Goal: Task Accomplishment & Management: Manage account settings

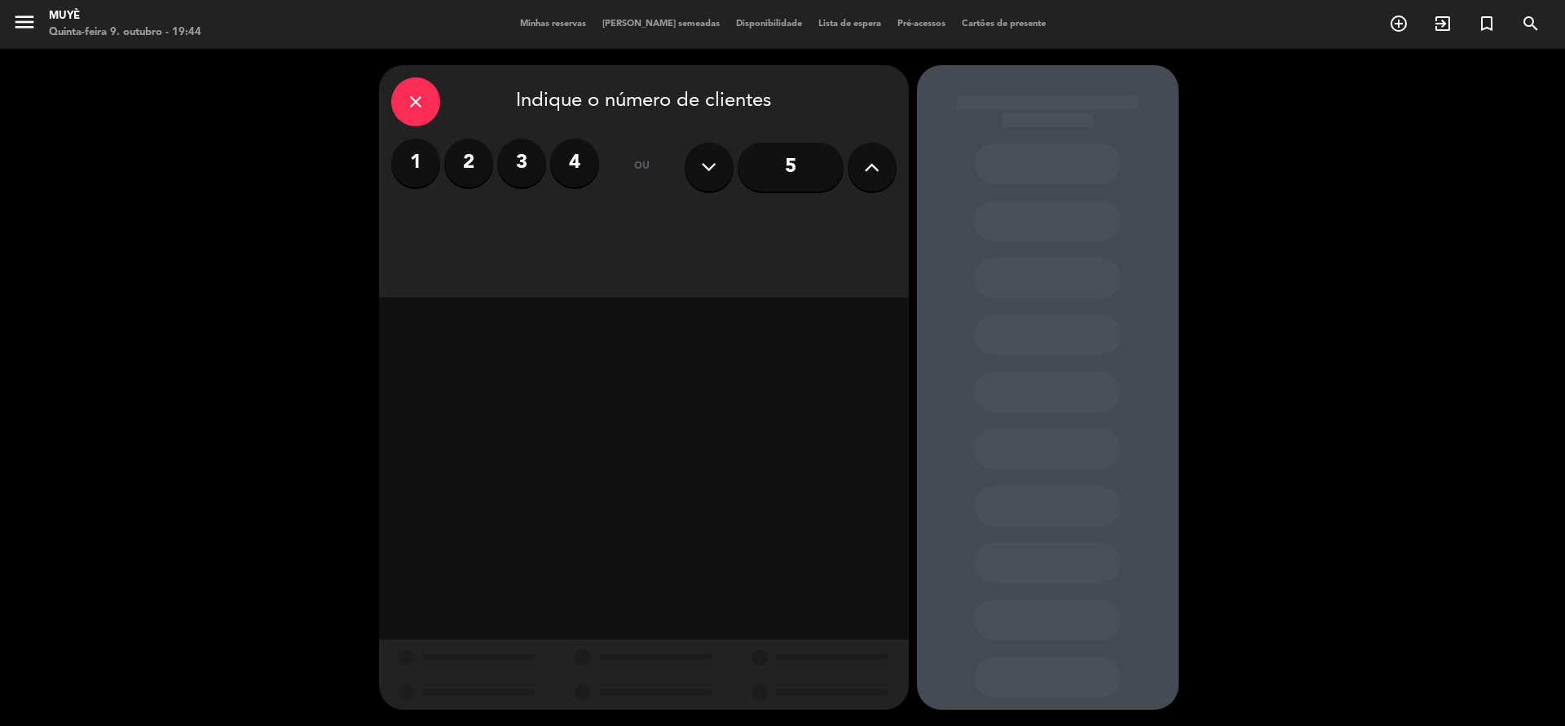
click at [29, 21] on icon "menu" at bounding box center [24, 22] width 24 height 24
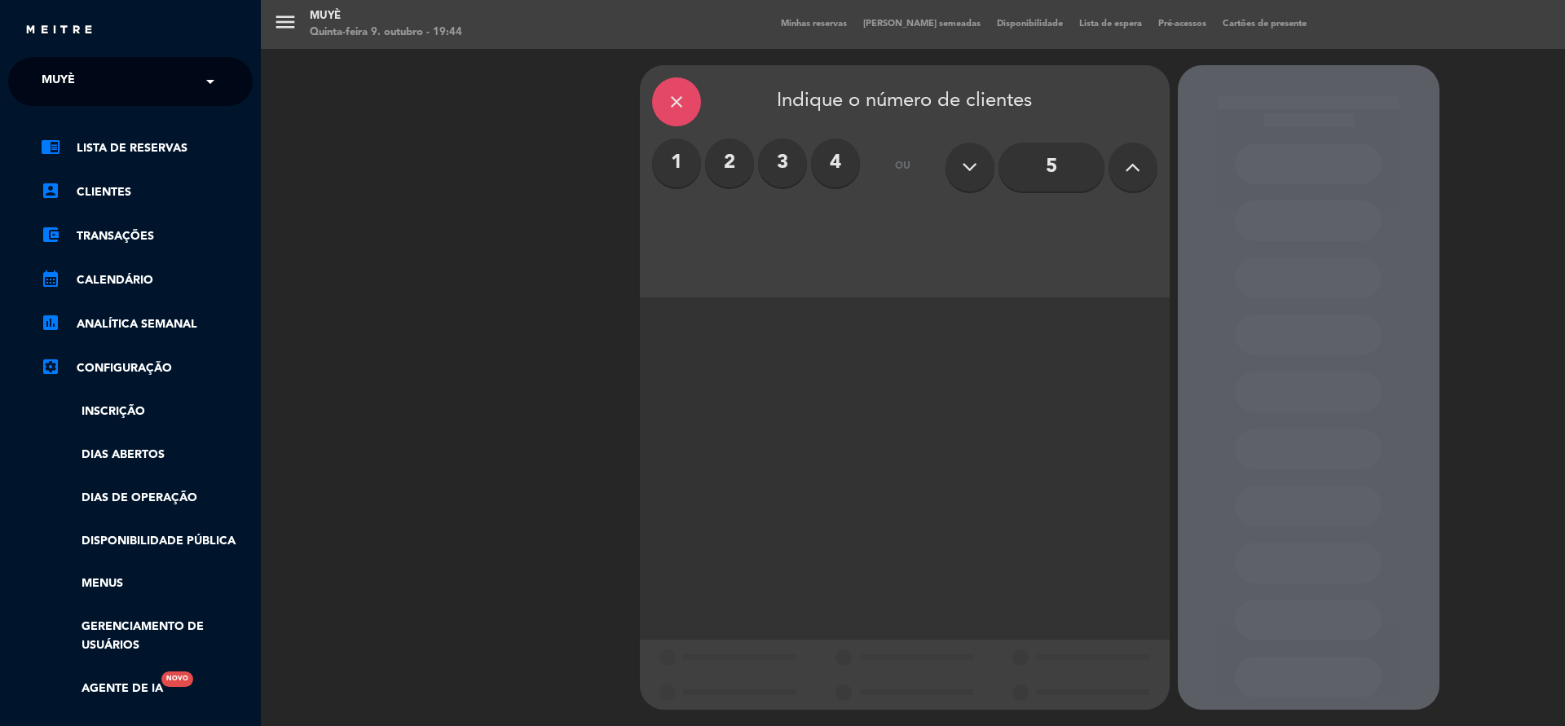
click at [100, 137] on div "chrome_reader_mode Lista de Reservas account_box Clientes account_balance_walle…" at bounding box center [130, 427] width 269 height 642
click at [96, 150] on link "chrome_reader_mode Lista de Reservas" at bounding box center [147, 149] width 212 height 20
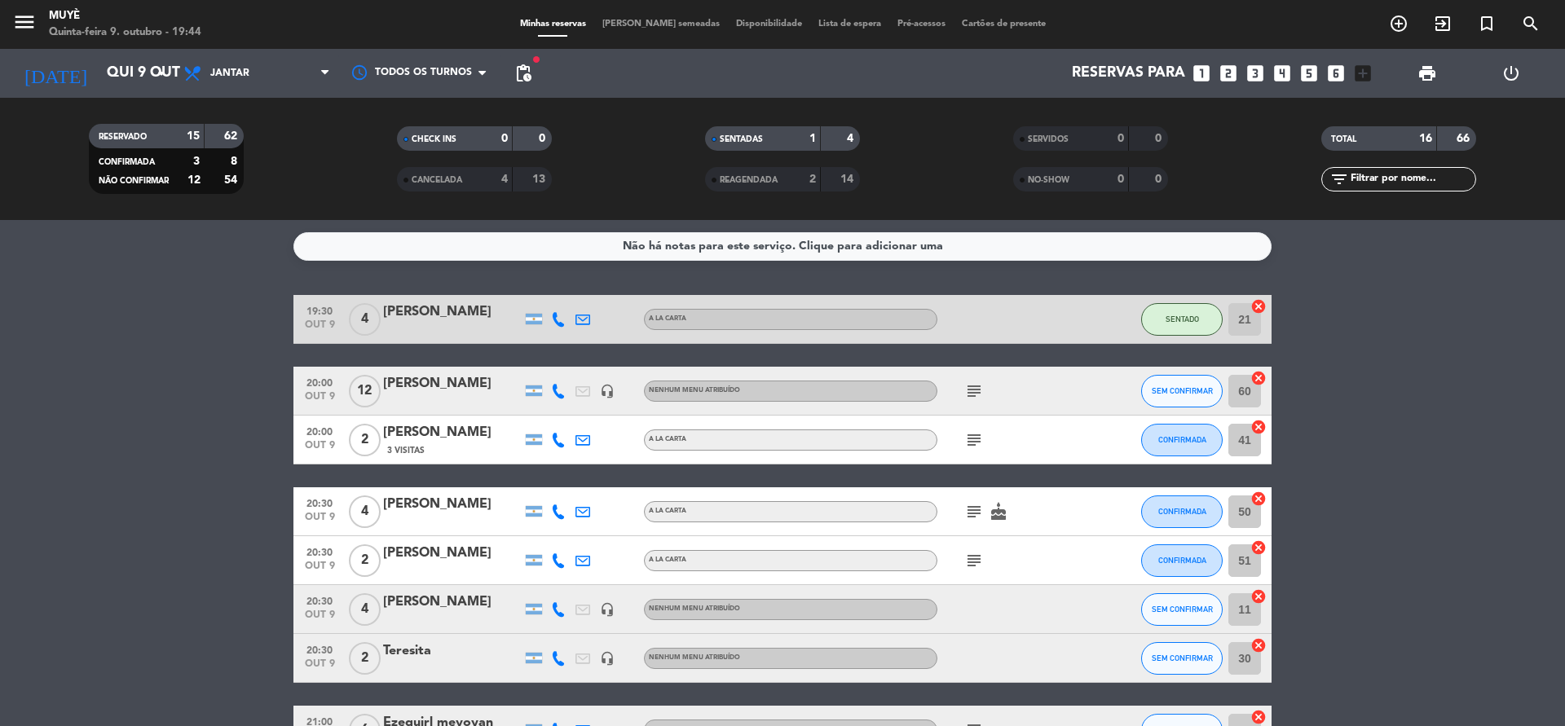
click at [565, 327] on div at bounding box center [558, 319] width 24 height 48
click at [563, 321] on icon at bounding box center [558, 319] width 15 height 15
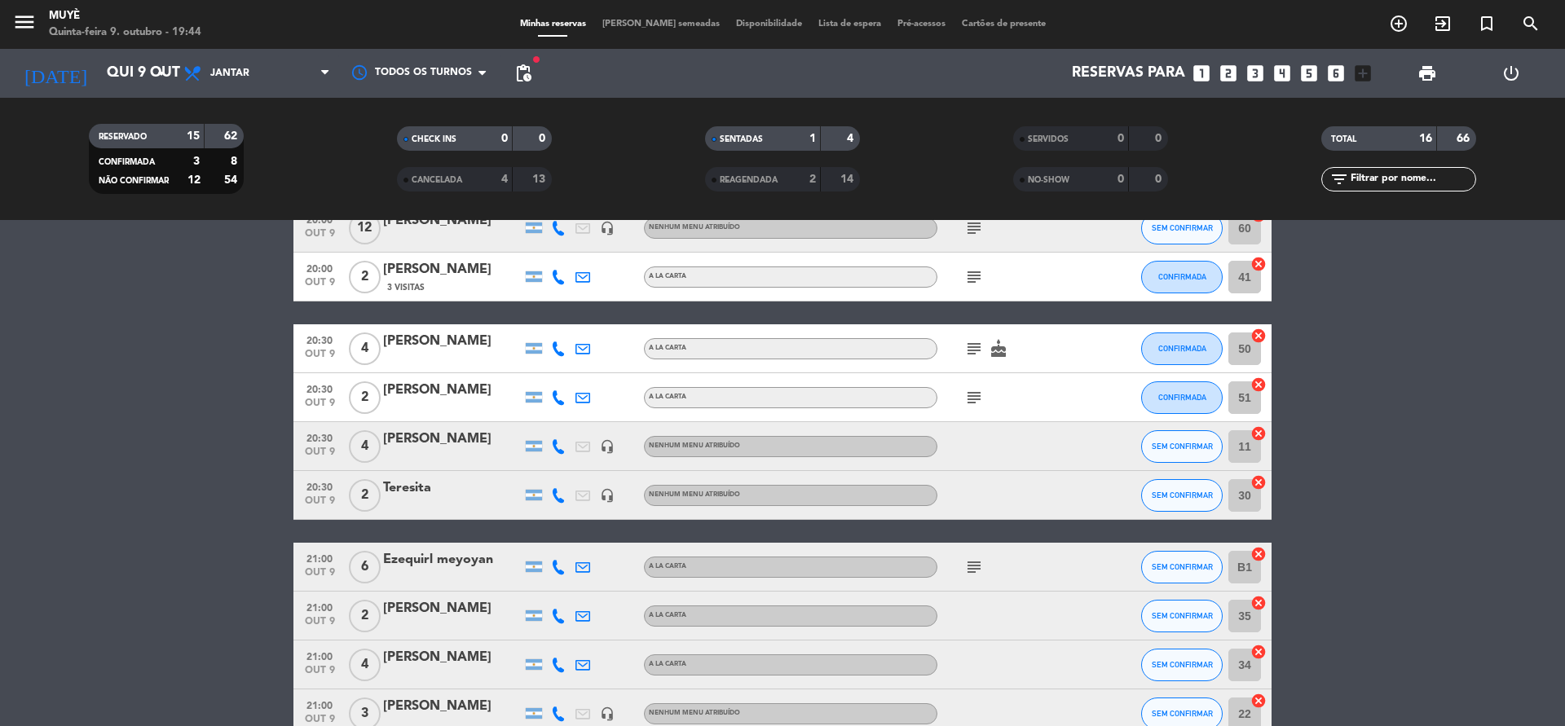
scroll to position [190, 0]
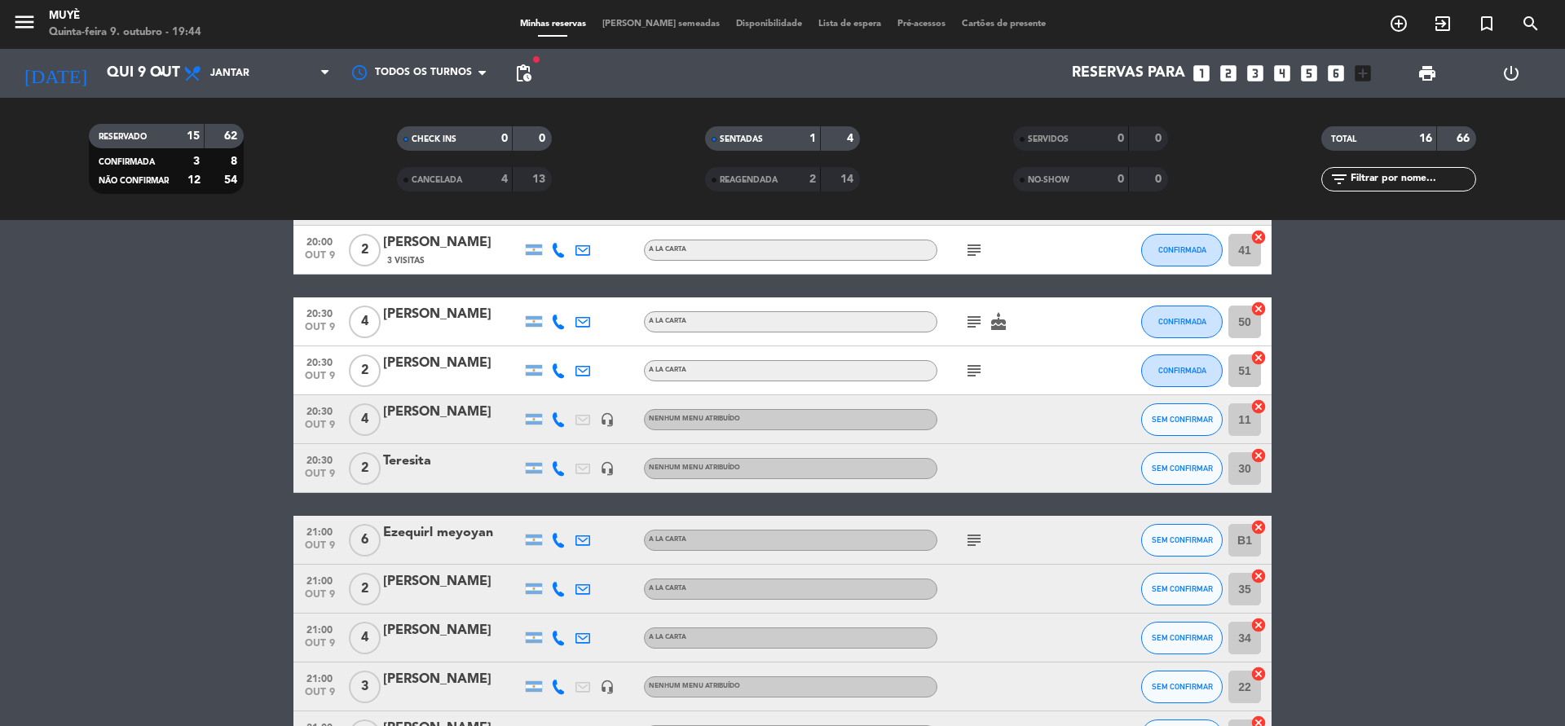
click at [563, 327] on icon at bounding box center [558, 322] width 15 height 15
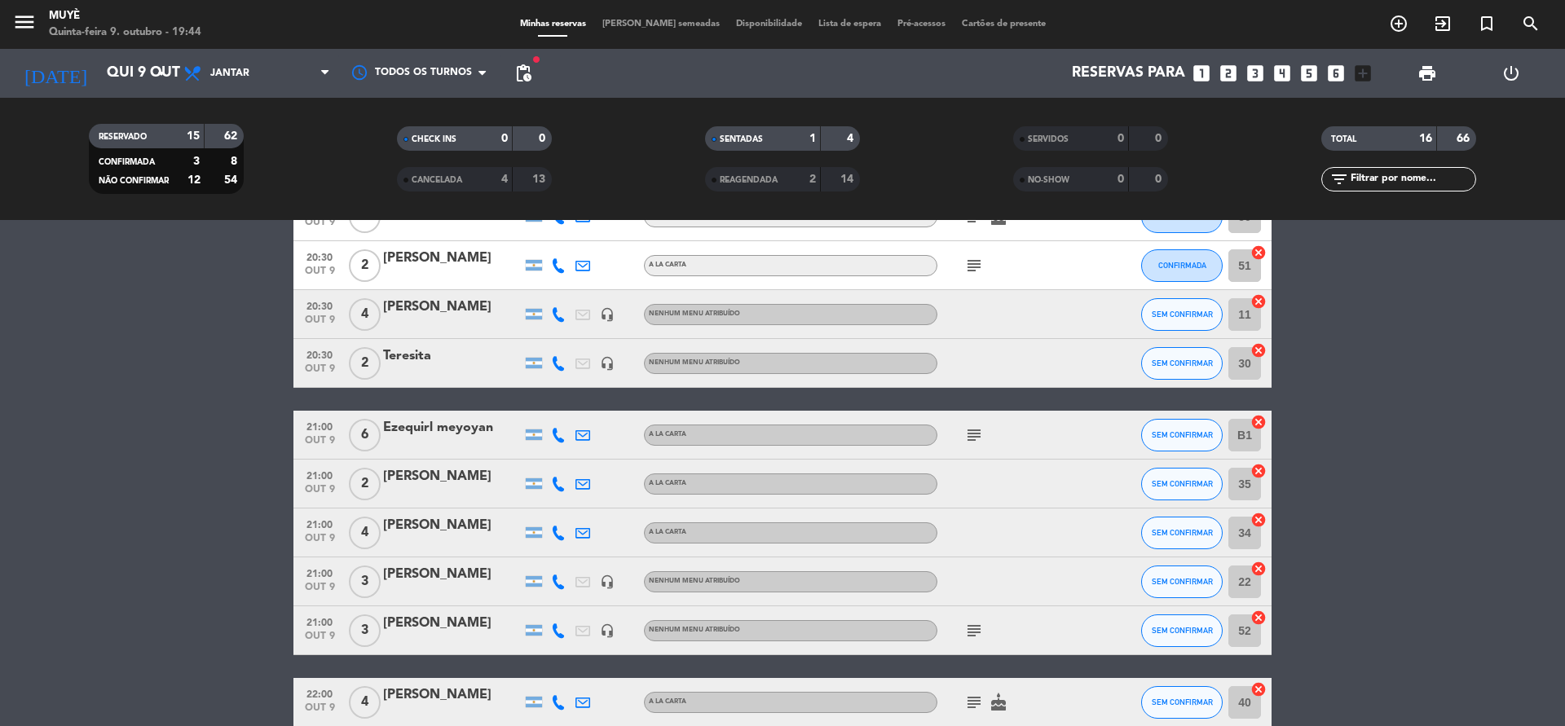
scroll to position [305, 0]
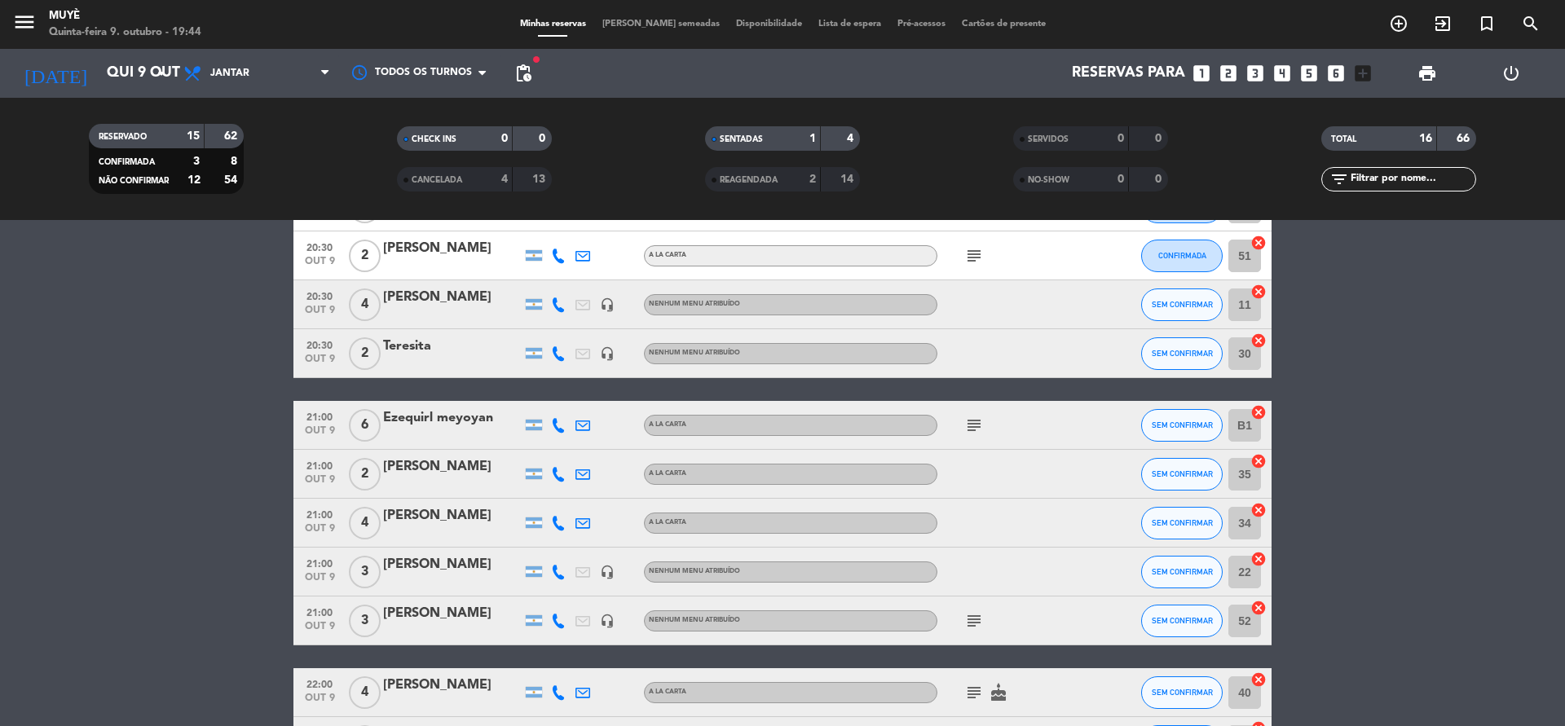
click at [563, 423] on icon at bounding box center [558, 425] width 15 height 15
click at [555, 480] on icon at bounding box center [558, 474] width 15 height 15
click at [556, 525] on icon at bounding box center [558, 523] width 15 height 15
click at [557, 571] on icon at bounding box center [558, 572] width 15 height 15
click at [462, 569] on div "[PERSON_NAME]" at bounding box center [452, 564] width 139 height 21
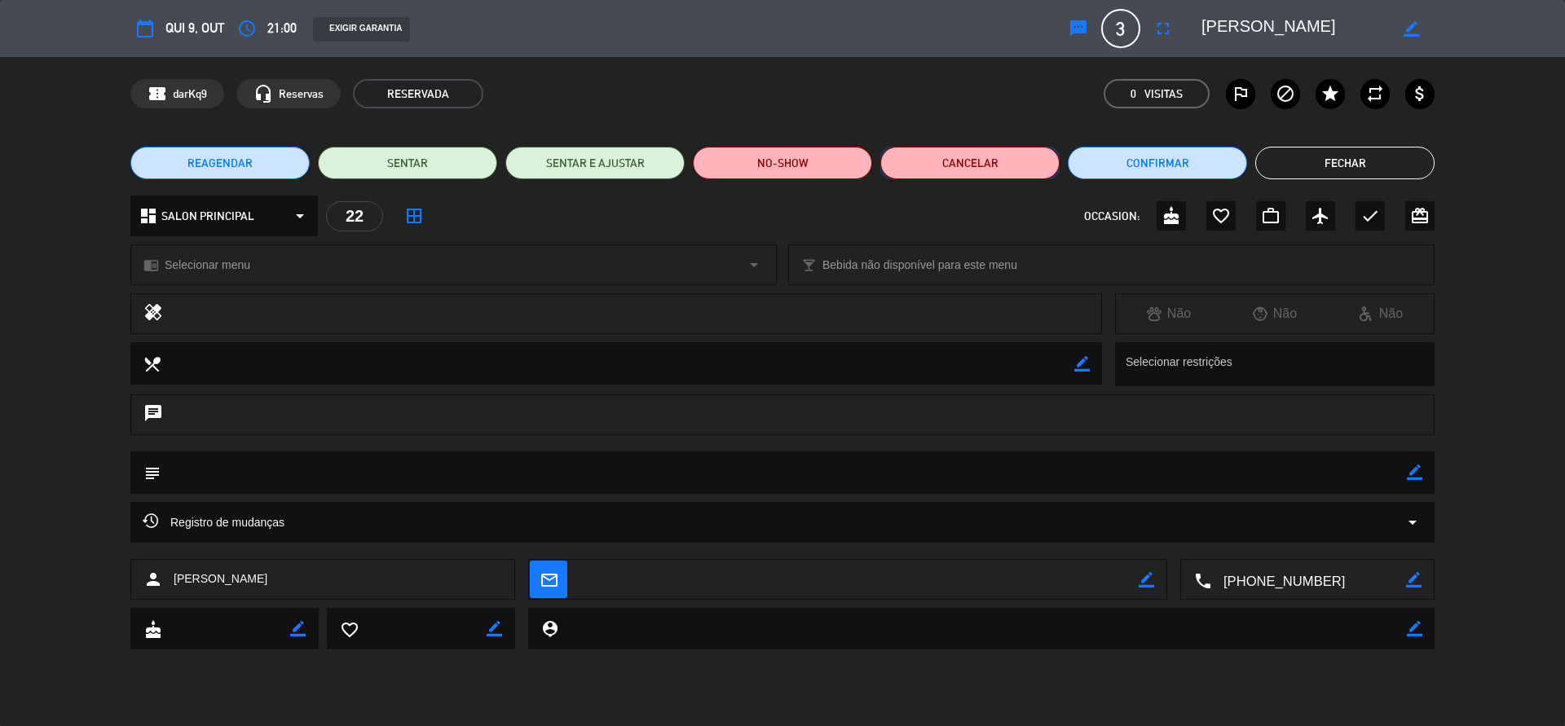
click at [967, 170] on button "Cancelar" at bounding box center [969, 163] width 179 height 33
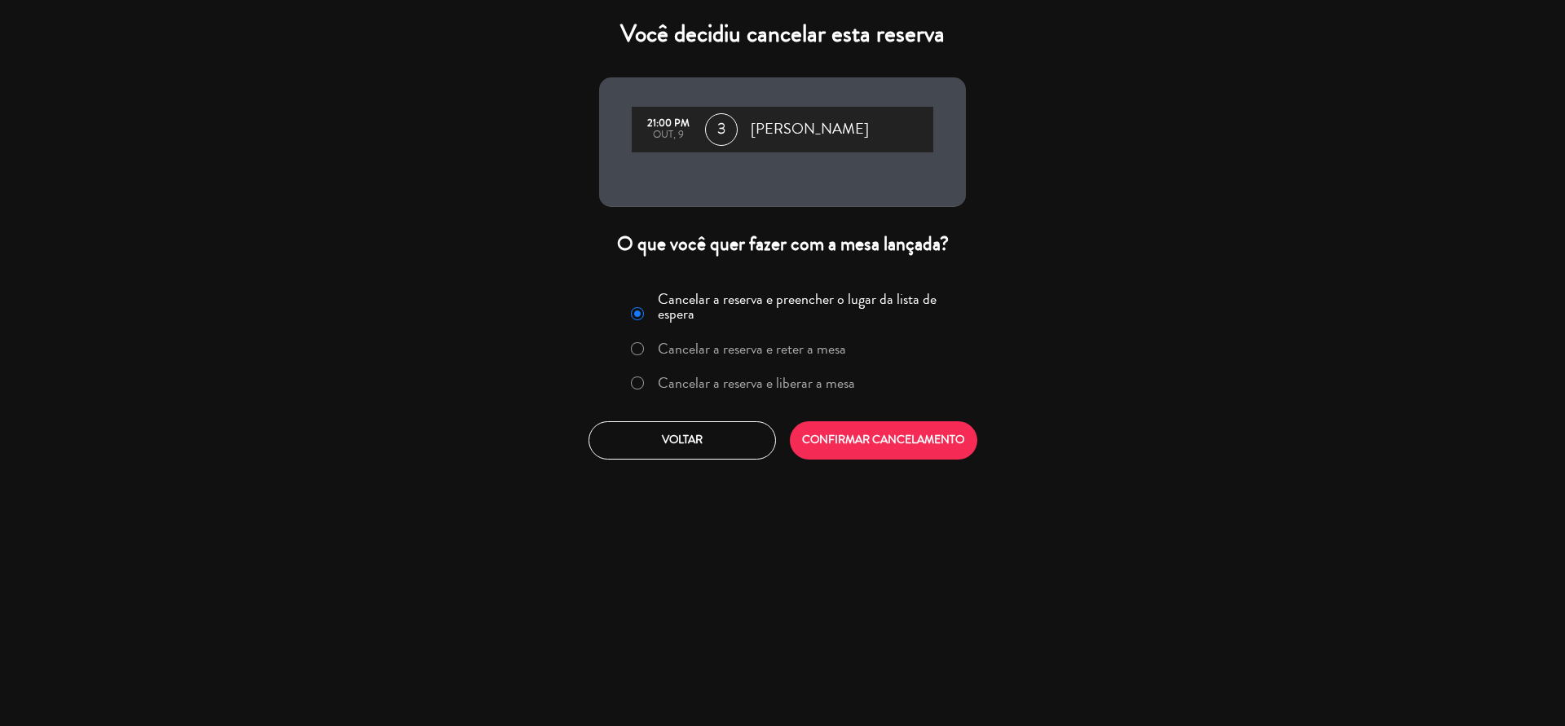
click at [804, 391] on label "Cancelar a reserva e liberar a mesa" at bounding box center [756, 383] width 197 height 15
click at [833, 427] on button "CONFIRMAR CANCELAMENTO" at bounding box center [884, 440] width 188 height 38
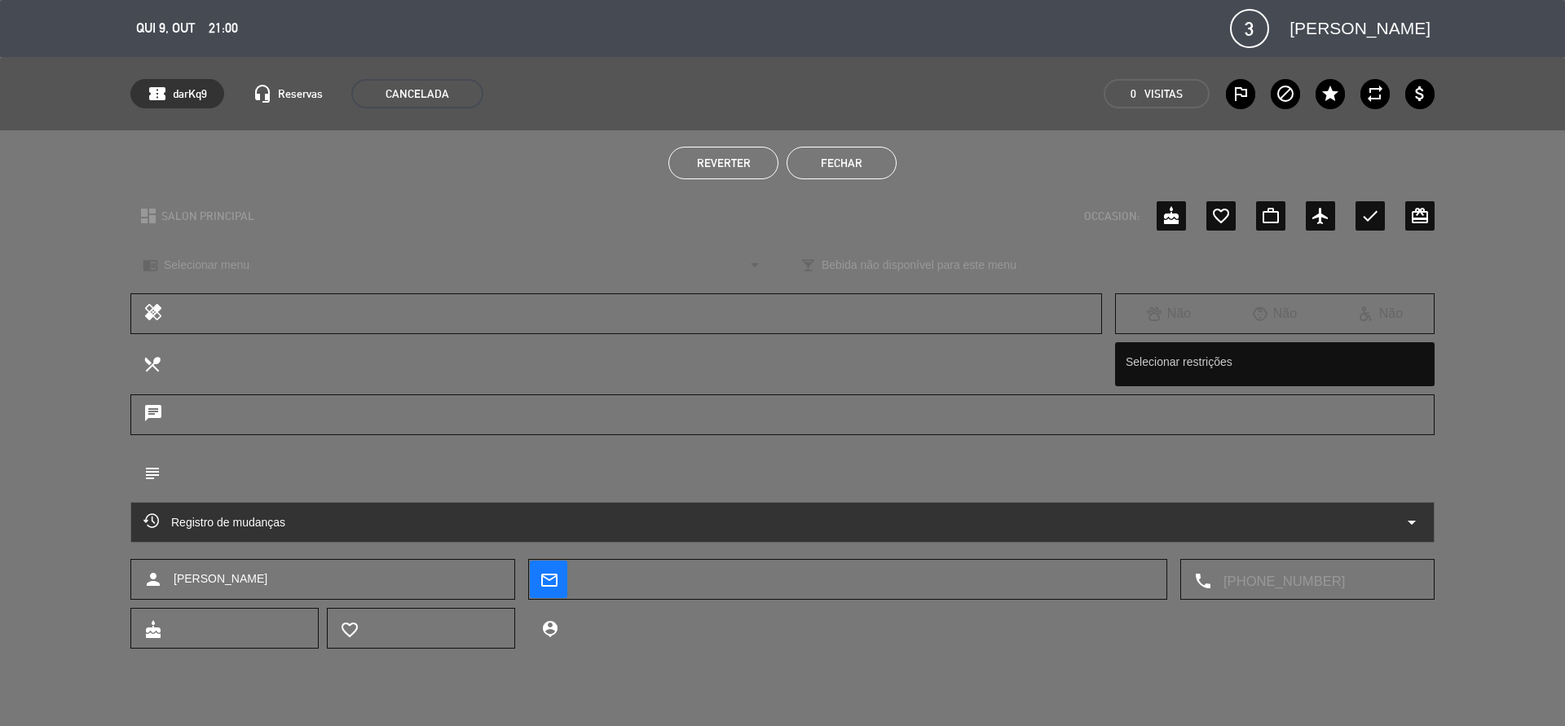
click at [839, 164] on button "Fechar" at bounding box center [842, 163] width 110 height 33
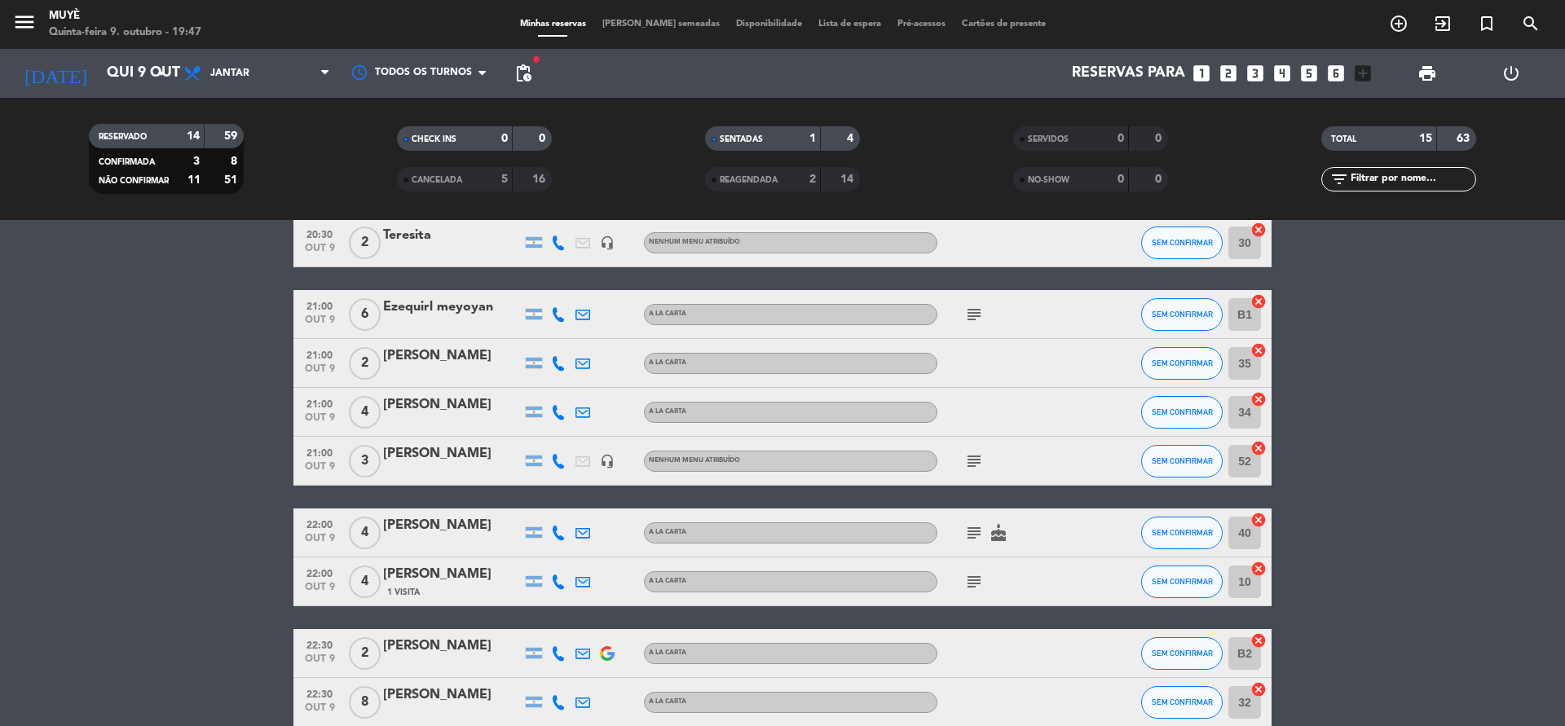
scroll to position [498, 0]
